Goal: Information Seeking & Learning: Find specific fact

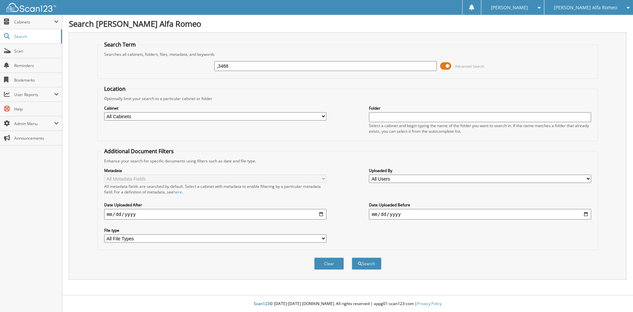
type input ",3468"
click at [352, 257] on button "Search" at bounding box center [367, 263] width 30 height 12
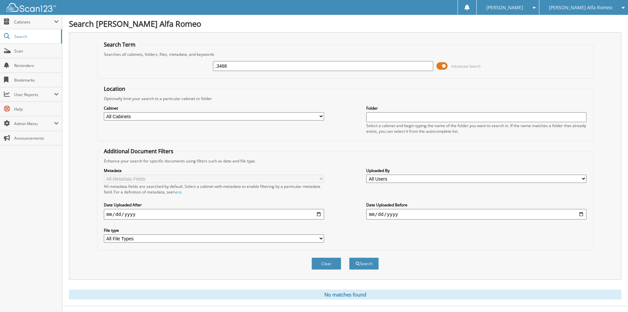
drag, startPoint x: 254, startPoint y: 67, endPoint x: 154, endPoint y: 59, distance: 100.2
click at [154, 60] on div ",3468 Advanced Search" at bounding box center [345, 66] width 489 height 18
type input "M3468"
click at [349, 257] on button "Search" at bounding box center [364, 263] width 30 height 12
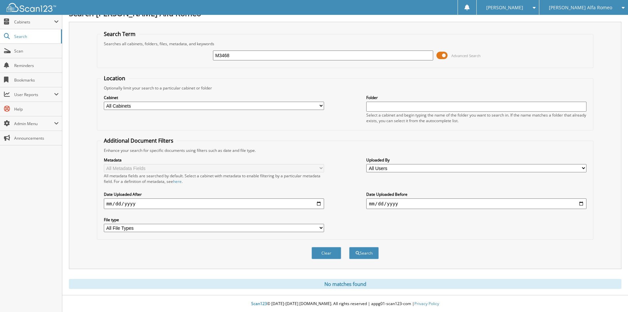
scroll to position [11, 0]
click at [577, 11] on div "[PERSON_NAME] Alfa Romeo" at bounding box center [584, 7] width 82 height 15
click at [579, 20] on link "[PERSON_NAME] Chevrolet Inc" at bounding box center [584, 21] width 89 height 12
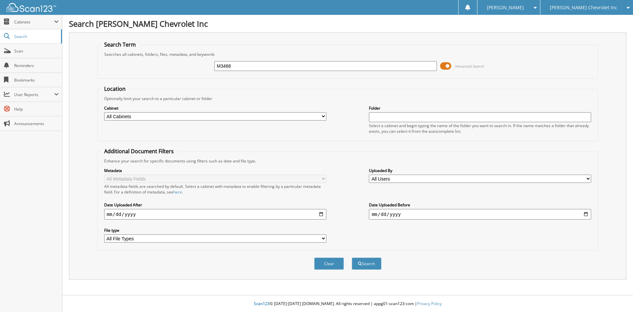
type input "M3468"
click at [352, 257] on button "Search" at bounding box center [367, 263] width 30 height 12
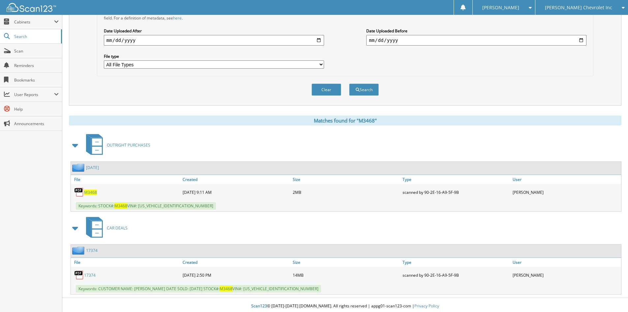
scroll to position [176, 0]
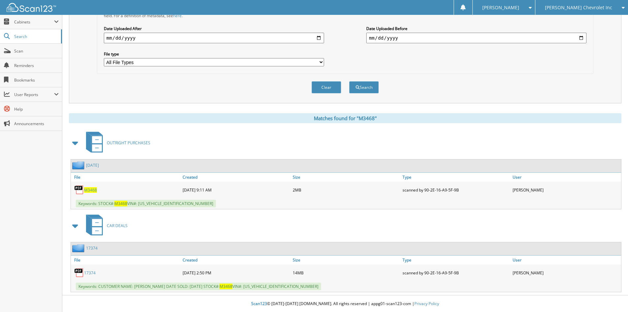
click at [92, 272] on link "17374" at bounding box center [90, 273] width 12 height 6
click at [87, 272] on link "17374" at bounding box center [90, 273] width 12 height 6
click at [92, 246] on link "17374" at bounding box center [92, 248] width 12 height 6
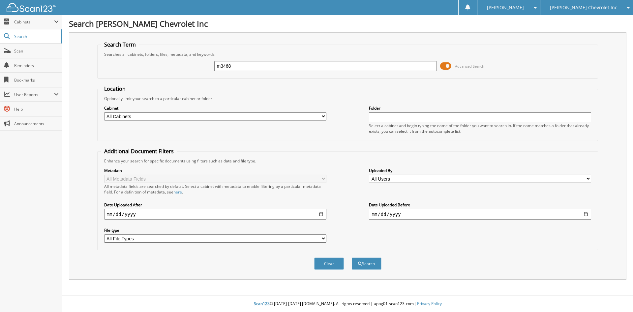
type input "m3468"
click at [352, 257] on button "Search" at bounding box center [367, 263] width 30 height 12
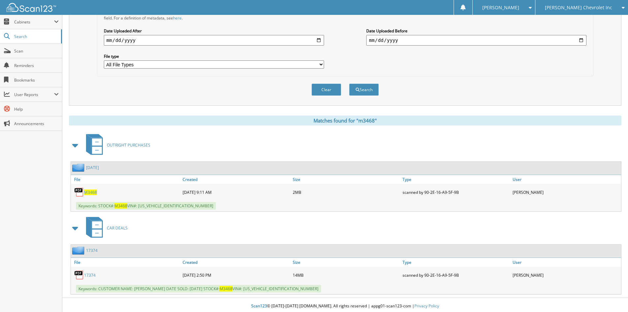
scroll to position [176, 0]
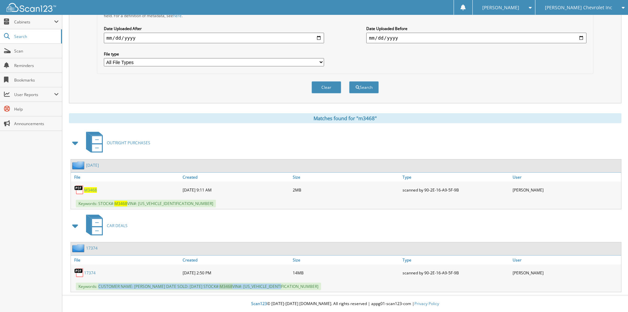
drag, startPoint x: 100, startPoint y: 286, endPoint x: 294, endPoint y: 288, distance: 194.6
click at [301, 288] on div "Keywords: CUSTOMER NAME: [PERSON_NAME] DATE SOLD: [DATE] STOCK#: M3468 VIN#: [U…" at bounding box center [346, 286] width 550 height 11
copy span "CUSTOMER NAME: [PERSON_NAME] DATE SOLD: [DATE] STOCK#: M3468 VIN#: [US_VEHICLE_…"
click at [587, 10] on span "[PERSON_NAME] Chevrolet Inc" at bounding box center [578, 8] width 67 height 4
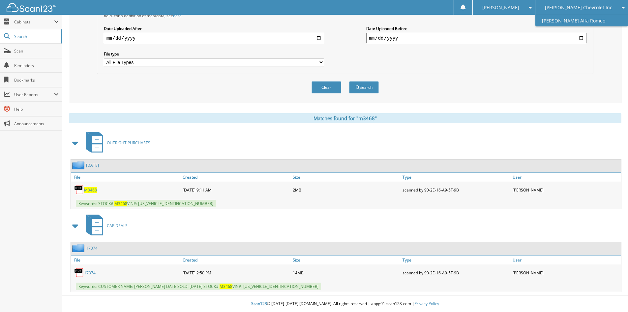
click at [589, 20] on link "[PERSON_NAME] Alfa Romeo" at bounding box center [582, 21] width 93 height 12
